Goal: Navigation & Orientation: Understand site structure

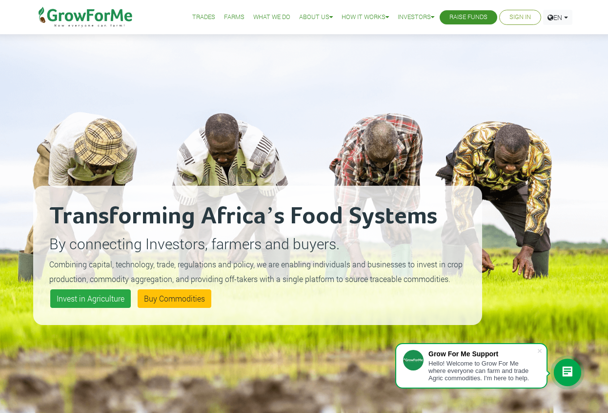
click at [229, 20] on link "Farms" at bounding box center [234, 17] width 21 height 10
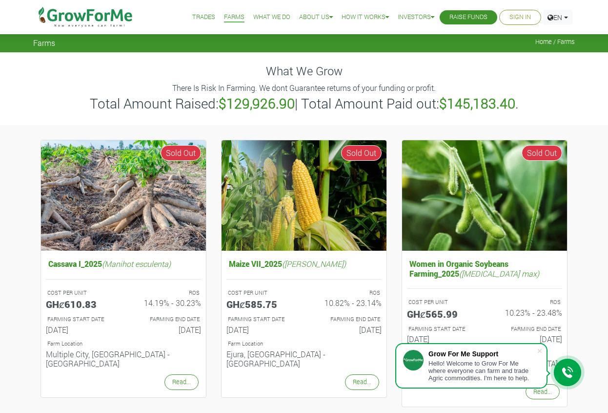
click at [198, 15] on link "Trades" at bounding box center [203, 17] width 23 height 10
